Goal: Transaction & Acquisition: Subscribe to service/newsletter

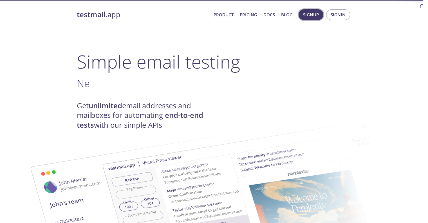
click at [310, 16] on span "Signup" at bounding box center [311, 14] width 16 height 7
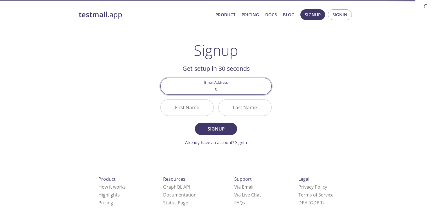
type input "[EMAIL_ADDRESS][DOMAIN_NAME]"
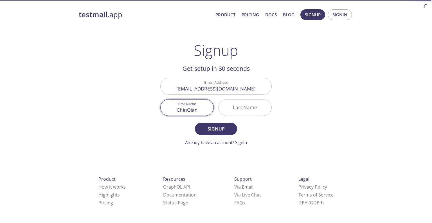
type input "ChinQian"
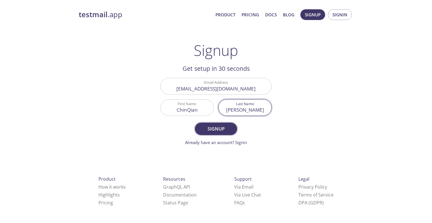
type input "[PERSON_NAME]"
click at [210, 128] on span "Signup" at bounding box center [216, 129] width 30 height 8
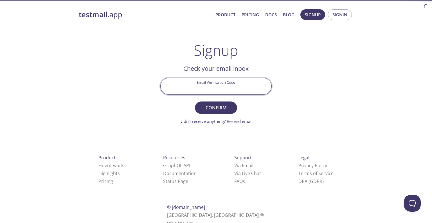
click at [217, 89] on input "Email Verification Code" at bounding box center [216, 86] width 111 height 16
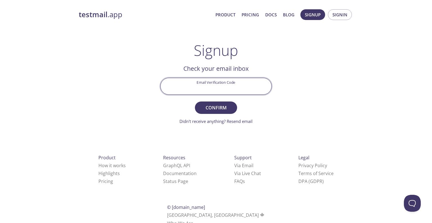
paste input "AVJKQ9R"
type input "AVJKQ9R"
click at [213, 100] on form "Email Verification Code AVJKQ9R Confirm Didn't receive anything? Resend email" at bounding box center [215, 101] width 111 height 46
click at [212, 102] on button "Confirm" at bounding box center [216, 107] width 42 height 12
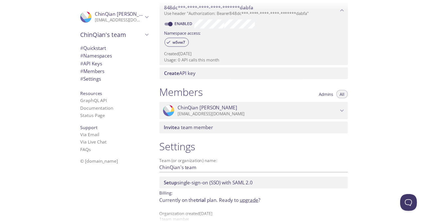
scroll to position [178, 0]
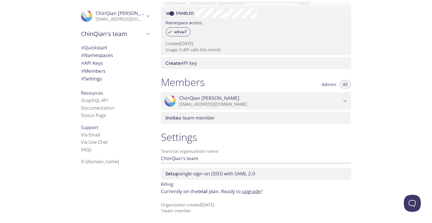
click at [249, 192] on link "upgrade" at bounding box center [251, 191] width 19 height 6
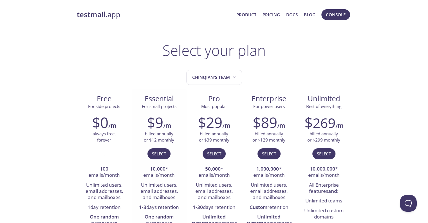
click at [171, 152] on div "Select" at bounding box center [159, 156] width 46 height 16
click at [164, 152] on span "Select" at bounding box center [159, 153] width 14 height 7
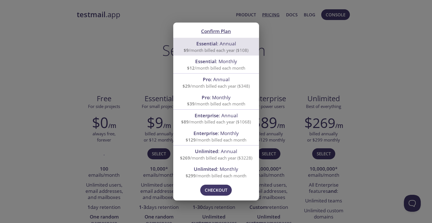
click at [205, 46] on span "Essential" at bounding box center [206, 43] width 21 height 6
click at [224, 189] on span "Checkout" at bounding box center [216, 189] width 23 height 7
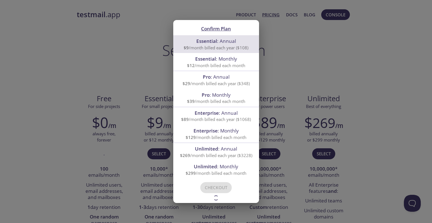
drag, startPoint x: 319, startPoint y: 19, endPoint x: 326, endPoint y: 18, distance: 7.1
click at [322, 18] on div "Confirm Plan Essential : Annual $9 /month billed each year ($108) Essential : M…" at bounding box center [216, 111] width 432 height 223
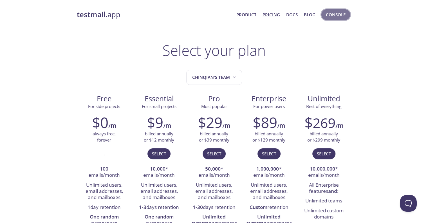
click at [336, 13] on span "Console" at bounding box center [336, 14] width 20 height 7
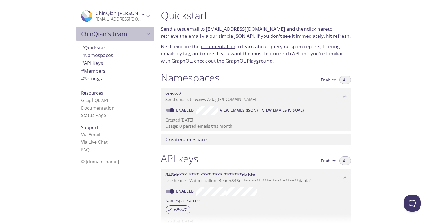
click at [150, 29] on div "ChinQian's team" at bounding box center [116, 33] width 78 height 15
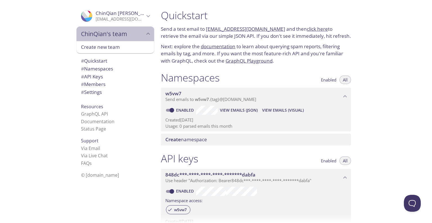
drag, startPoint x: 144, startPoint y: 30, endPoint x: 144, endPoint y: 34, distance: 3.9
click at [145, 31] on icon "ChinQian's team" at bounding box center [148, 33] width 7 height 7
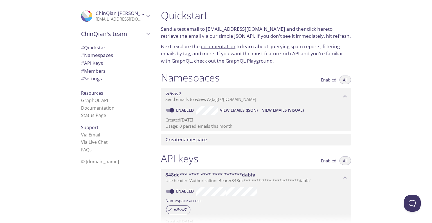
click at [145, 32] on icon "ChinQian's team" at bounding box center [148, 33] width 7 height 7
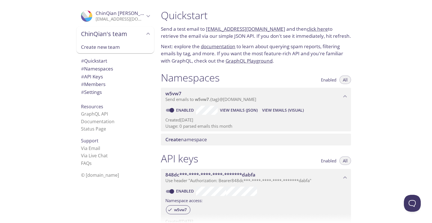
click at [156, 18] on div "Quickstart Send a test email to [EMAIL_ADDRESS][DOMAIN_NAME] and then click her…" at bounding box center [255, 37] width 199 height 62
click at [147, 16] on icon "ChinQian Ng" at bounding box center [149, 16] width 4 height 2
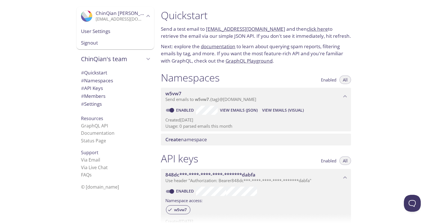
drag, startPoint x: 113, startPoint y: 32, endPoint x: 113, endPoint y: 36, distance: 4.0
click at [113, 36] on div "User Settings" at bounding box center [116, 31] width 78 height 12
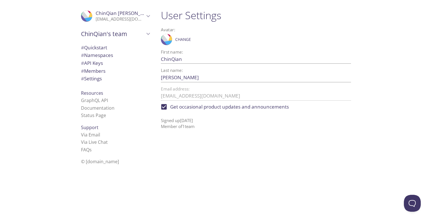
click at [108, 78] on span "# Settings" at bounding box center [115, 78] width 69 height 7
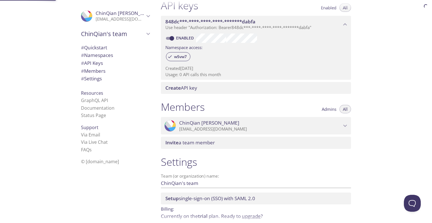
scroll to position [178, 0]
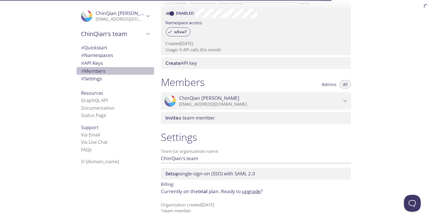
click at [111, 68] on span "# Members" at bounding box center [115, 70] width 69 height 7
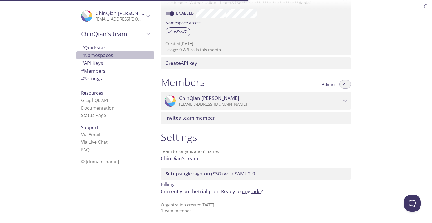
click at [110, 58] on span "# Namespaces" at bounding box center [97, 55] width 32 height 6
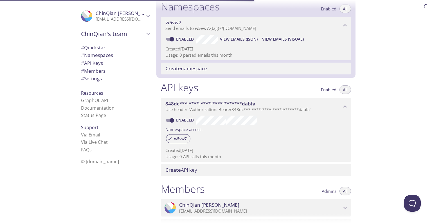
click at [113, 48] on span "# Quickstart" at bounding box center [115, 47] width 69 height 7
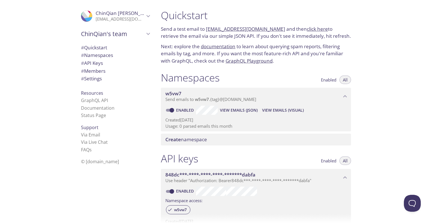
click at [314, 28] on link "click here" at bounding box center [317, 29] width 21 height 6
click at [252, 30] on link "[EMAIL_ADDRESS][DOMAIN_NAME]" at bounding box center [245, 29] width 79 height 6
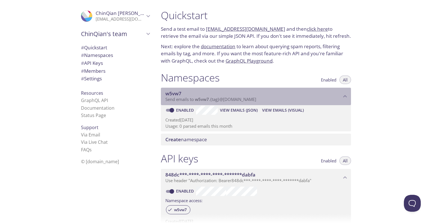
click at [313, 96] on span "w5vw7" at bounding box center [253, 93] width 176 height 6
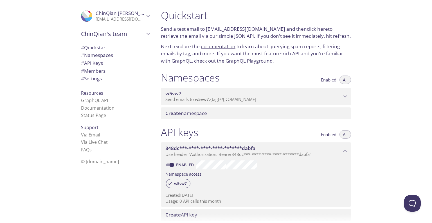
click at [271, 101] on p "Send emails to w5vw7 . {tag} @[DOMAIN_NAME]" at bounding box center [253, 100] width 176 height 6
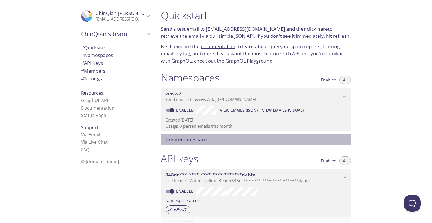
click at [209, 138] on span "Create namespace" at bounding box center [257, 139] width 184 height 6
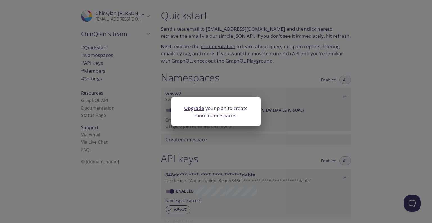
click at [288, 88] on div "Upgrade your plan to create more namespaces." at bounding box center [216, 111] width 432 height 223
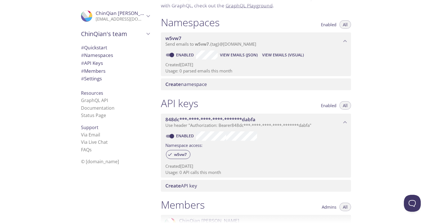
scroll to position [9, 0]
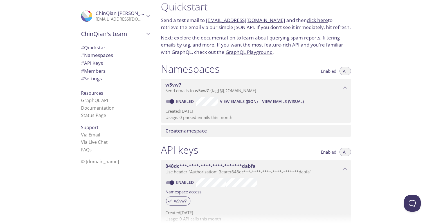
click at [403, 212] on div "Quickstart Send a test email to [EMAIL_ADDRESS][DOMAIN_NAME] and then click her…" at bounding box center [294, 111] width 276 height 223
click at [408, 203] on button "Open Beacon popover" at bounding box center [411, 201] width 17 height 17
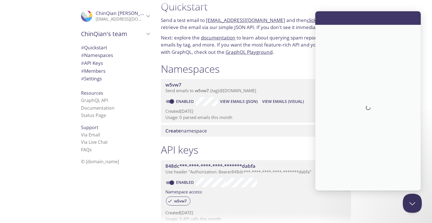
scroll to position [0, 0]
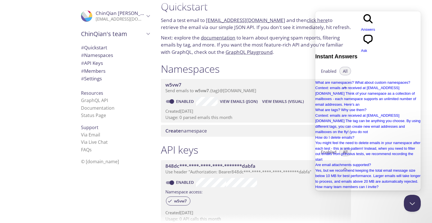
click at [375, 43] on span "chat-square" at bounding box center [368, 45] width 14 height 4
